Goal: Task Accomplishment & Management: Manage account settings

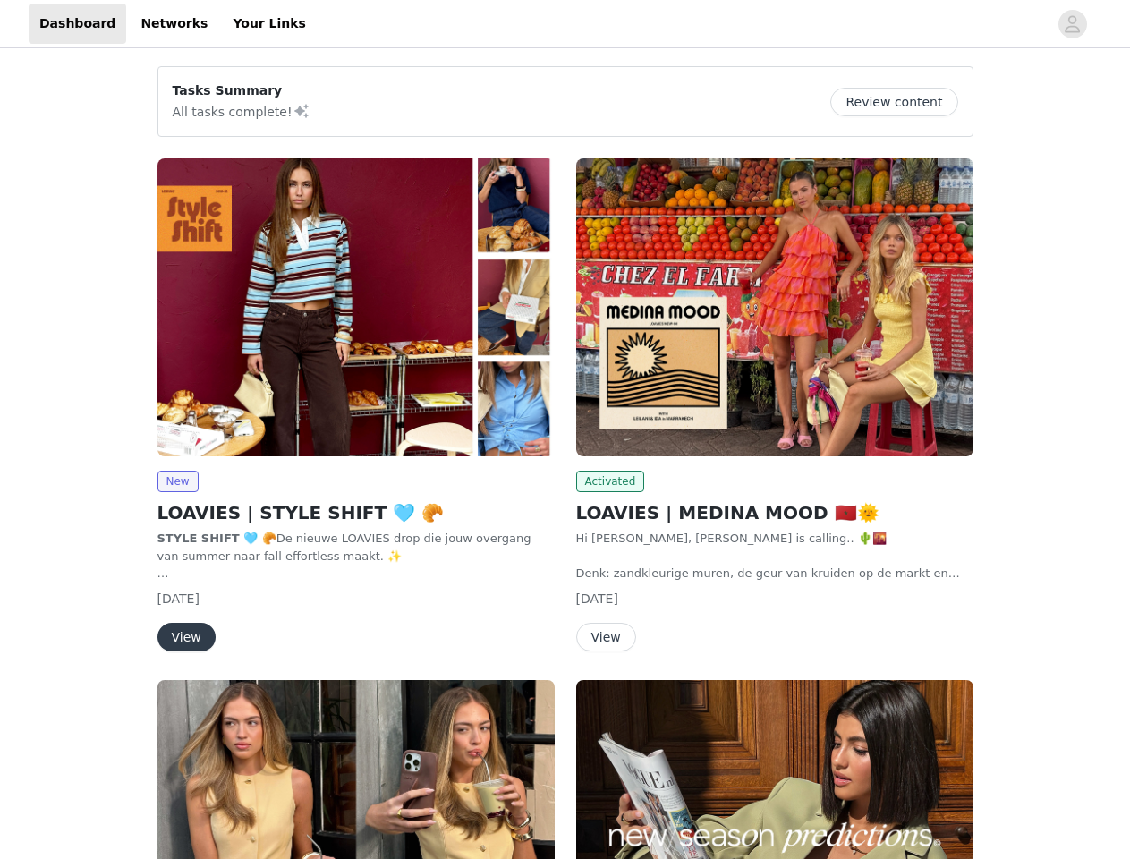
click at [565, 429] on div "Activated LOAVIES | MEDINA MOOD 🇲🇦🌞 Hi [PERSON_NAME], [PERSON_NAME] is calling.…" at bounding box center [774, 408] width 419 height 521
click at [564, 24] on div at bounding box center [682, 24] width 731 height 40
click at [1072, 24] on icon "avatar" at bounding box center [1071, 24] width 17 height 29
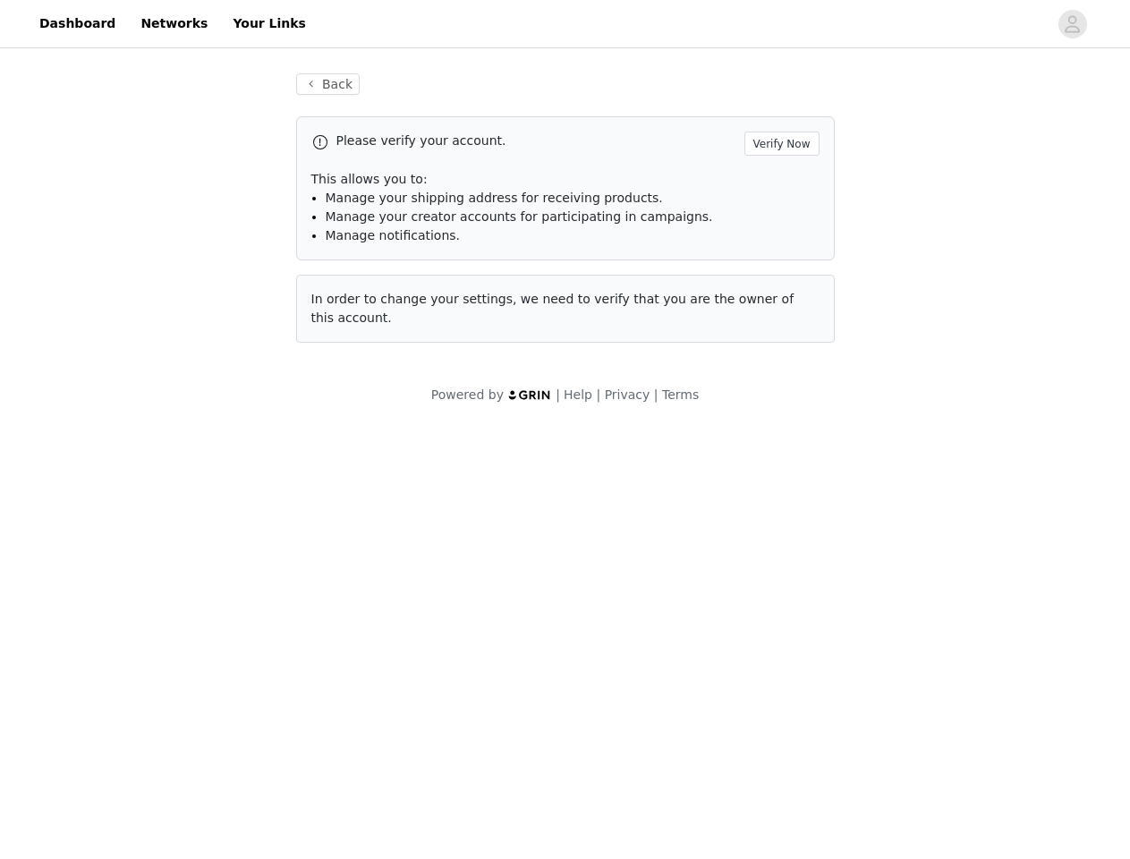
click at [356, 307] on span "In order to change your settings, we need to verify that you are the owner of t…" at bounding box center [552, 308] width 483 height 33
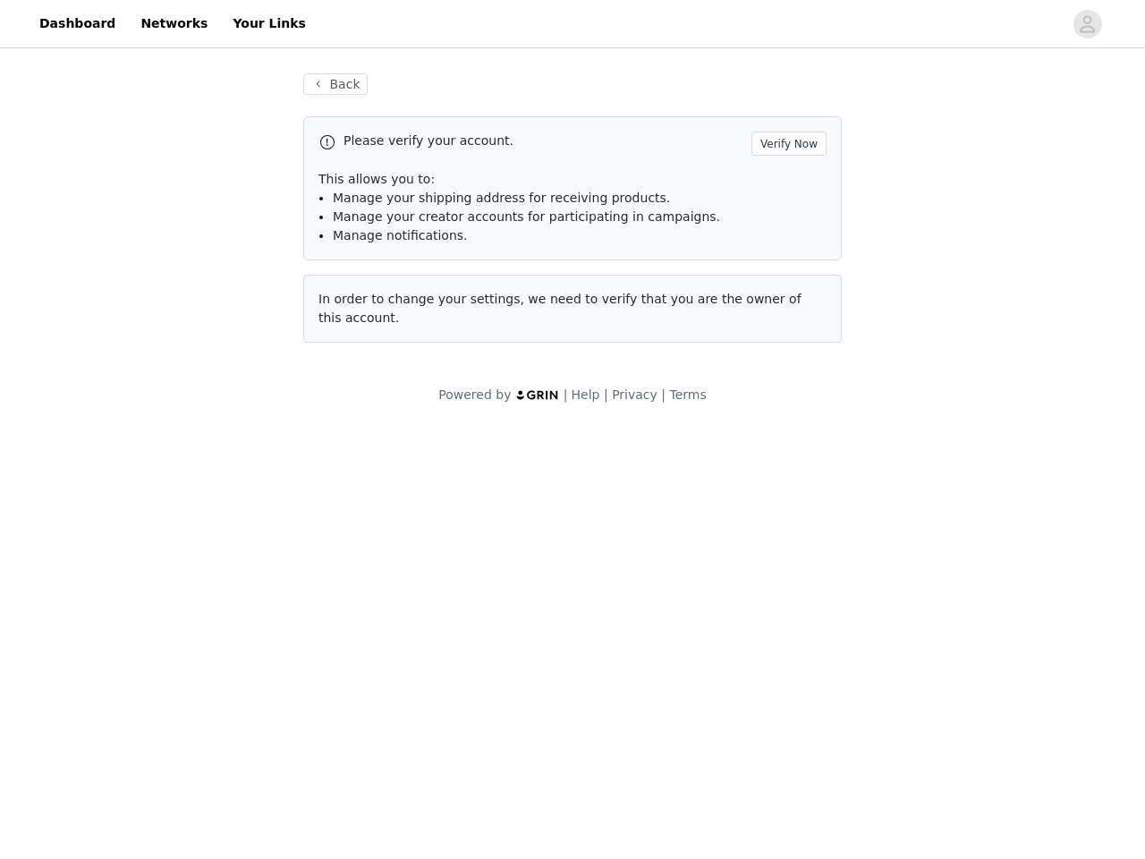
click at [177, 481] on body "Dashboard Networks Your Links Back Please verify your account. Verify Now This …" at bounding box center [572, 429] width 1145 height 859
click at [185, 637] on body "Dashboard Networks Your Links Back Please verify your account. Verify Now This …" at bounding box center [572, 429] width 1145 height 859
click at [774, 307] on span "In order to change your settings, we need to verify that you are the owner of t…" at bounding box center [559, 308] width 483 height 33
click at [607, 481] on body "Dashboard Networks Your Links Back Please verify your account. Verify Now This …" at bounding box center [572, 429] width 1145 height 859
click at [605, 637] on body "Dashboard Networks Your Links Back Please verify your account. Verify Now This …" at bounding box center [572, 429] width 1145 height 859
